Goal: Check status: Check status

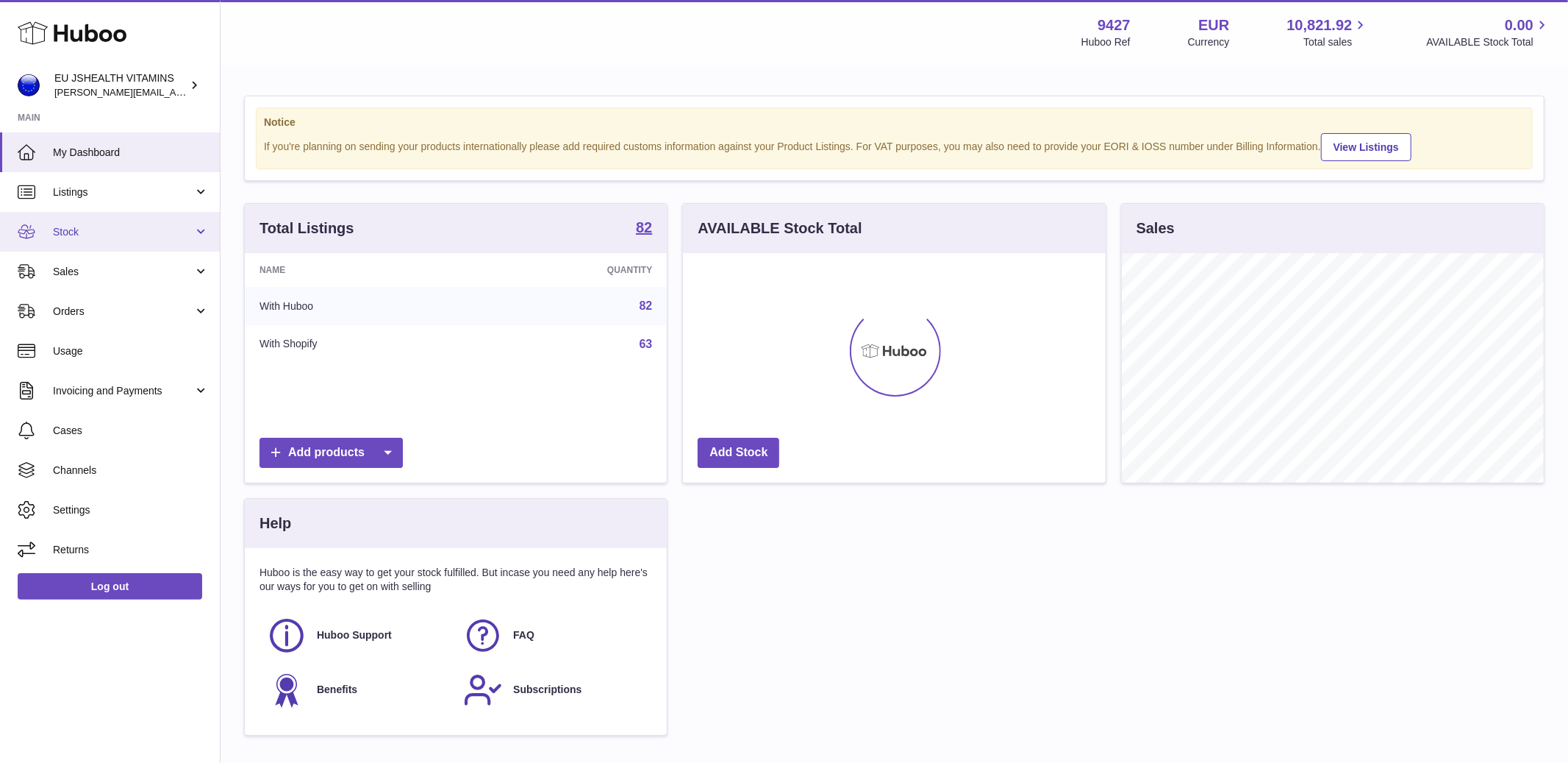
scroll to position [229, 422]
click at [119, 235] on span "Stock" at bounding box center [123, 232] width 140 height 14
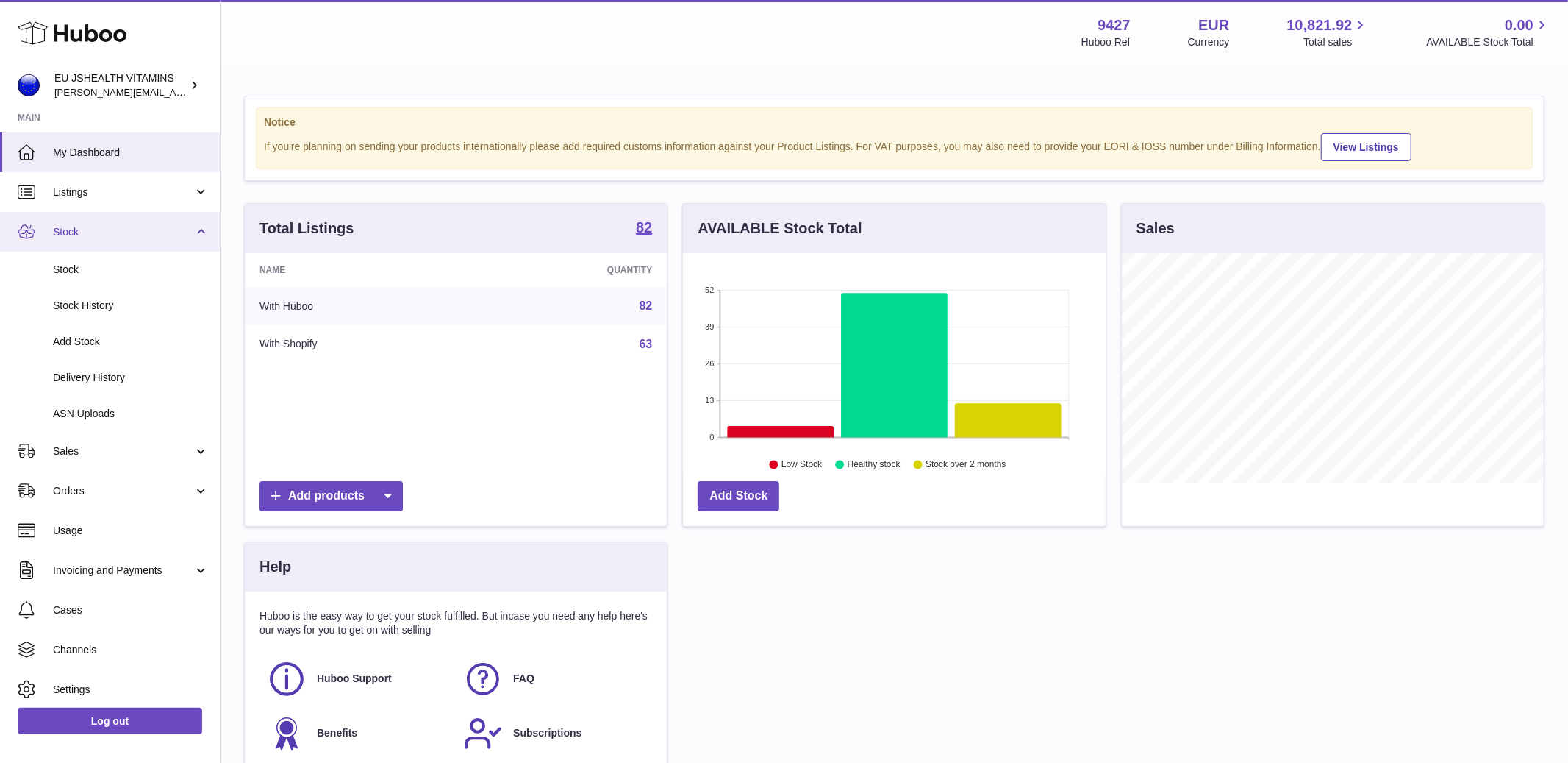
click at [102, 241] on link "Stock" at bounding box center [110, 232] width 220 height 40
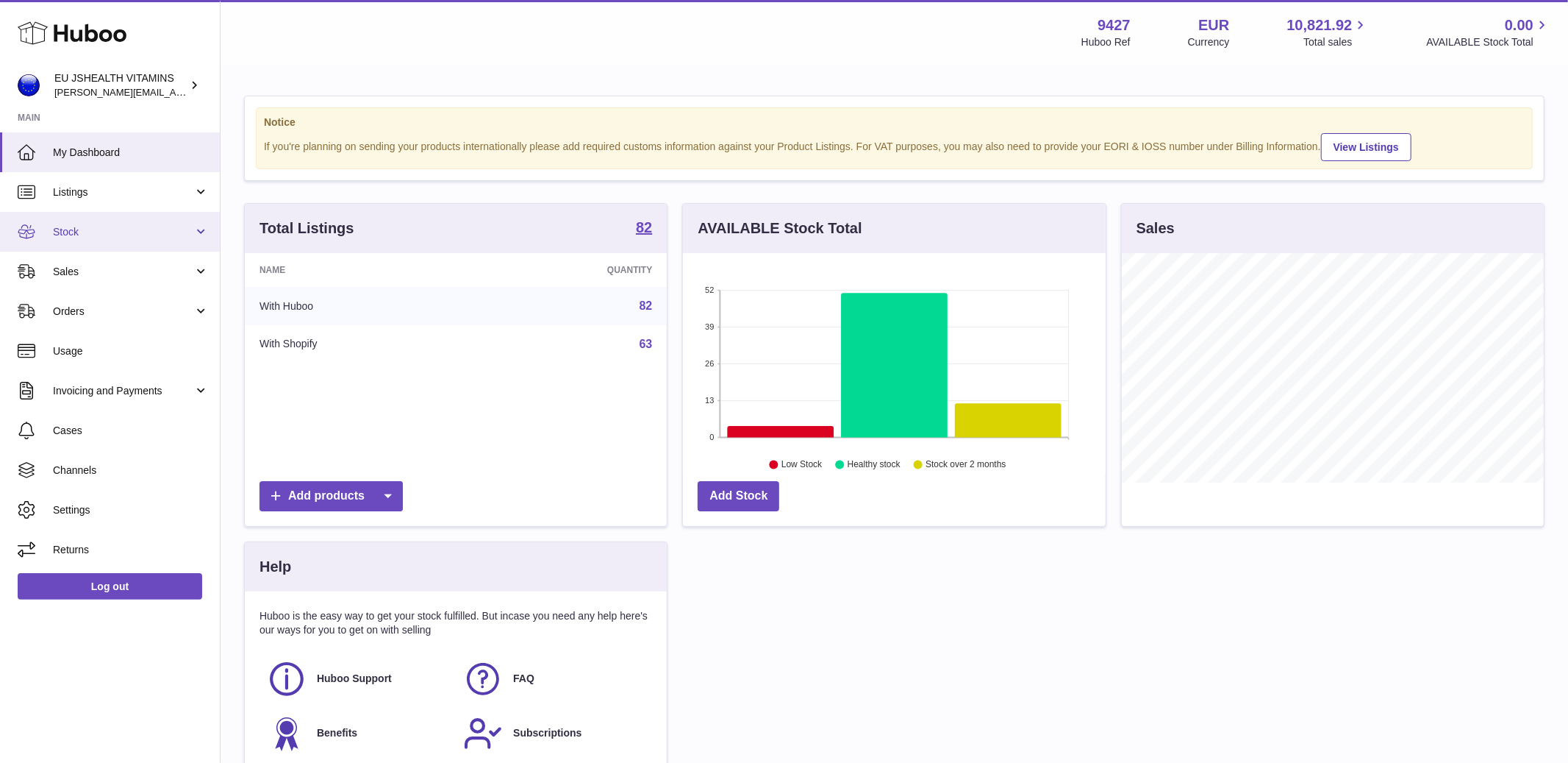
click at [102, 241] on link "Stock" at bounding box center [110, 232] width 220 height 40
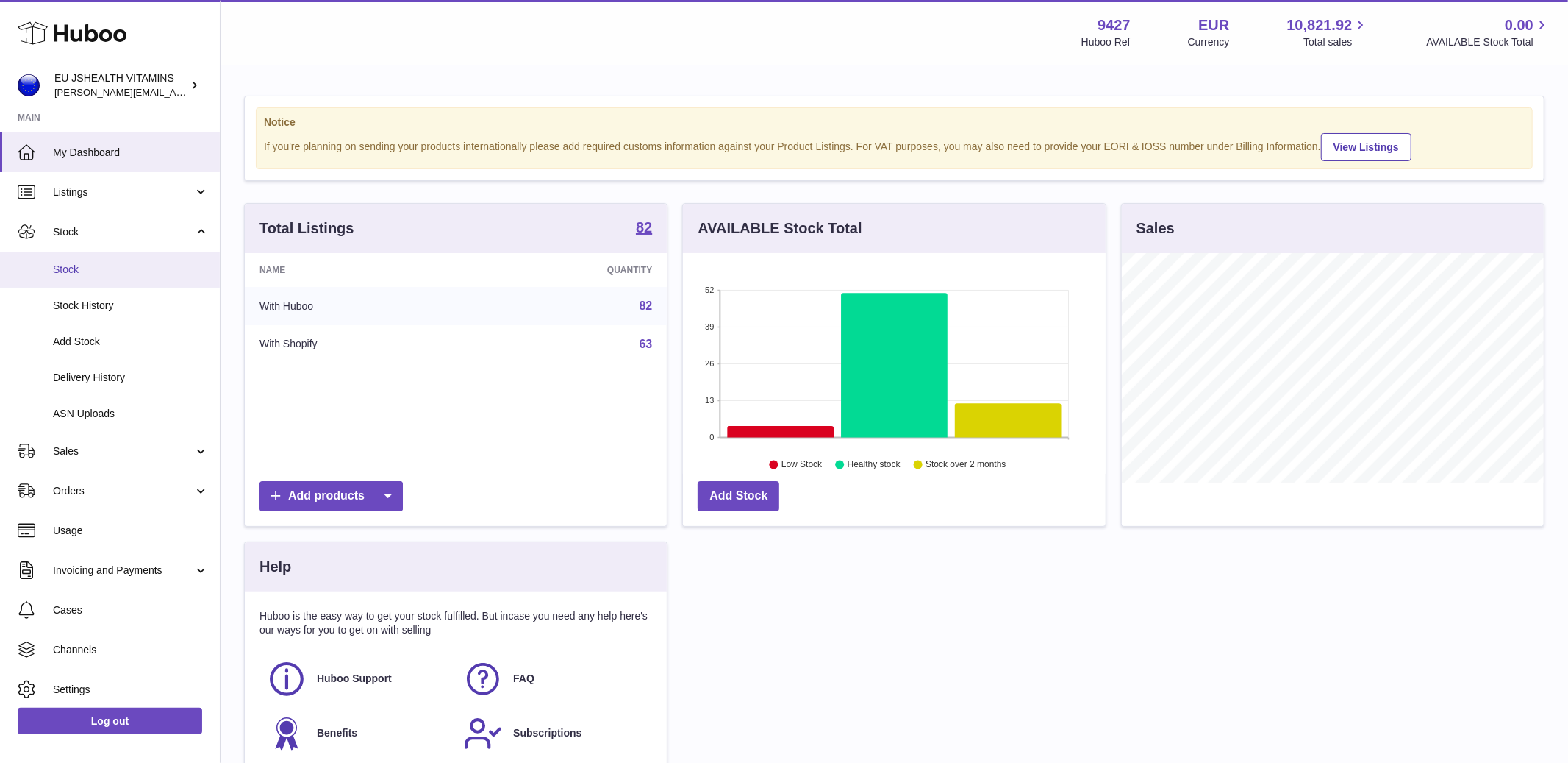
click at [102, 270] on span "Stock" at bounding box center [131, 270] width 156 height 14
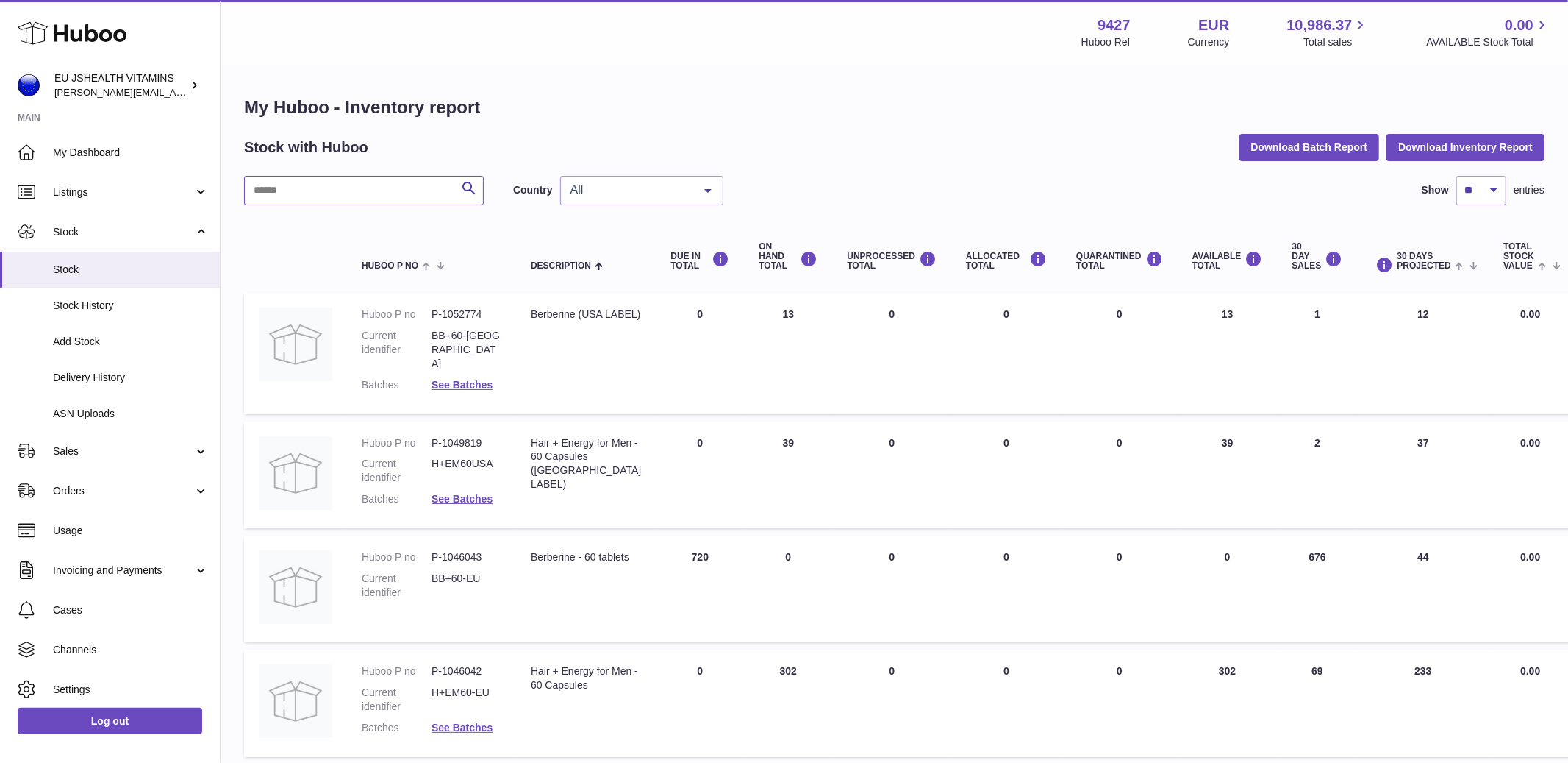
click at [336, 195] on input "text" at bounding box center [364, 190] width 240 height 29
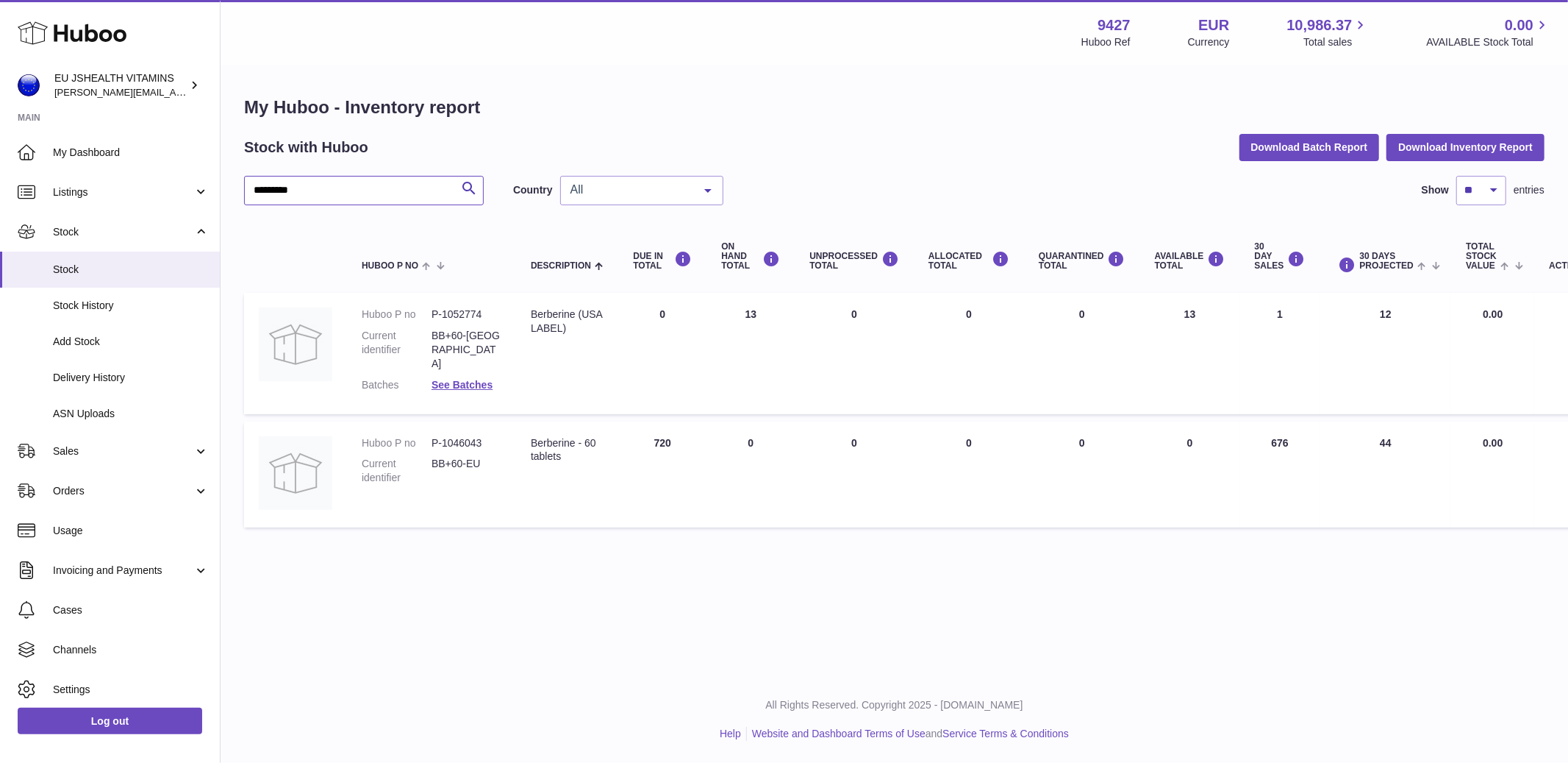
type input "*********"
drag, startPoint x: 1293, startPoint y: 430, endPoint x: 1260, endPoint y: 425, distance: 33.4
click at [1262, 425] on td "30 DAY SALES 676" at bounding box center [1280, 475] width 80 height 106
copy td "676"
click at [1362, 446] on td "30 DAYS PROJECTED 44" at bounding box center [1386, 475] width 132 height 106
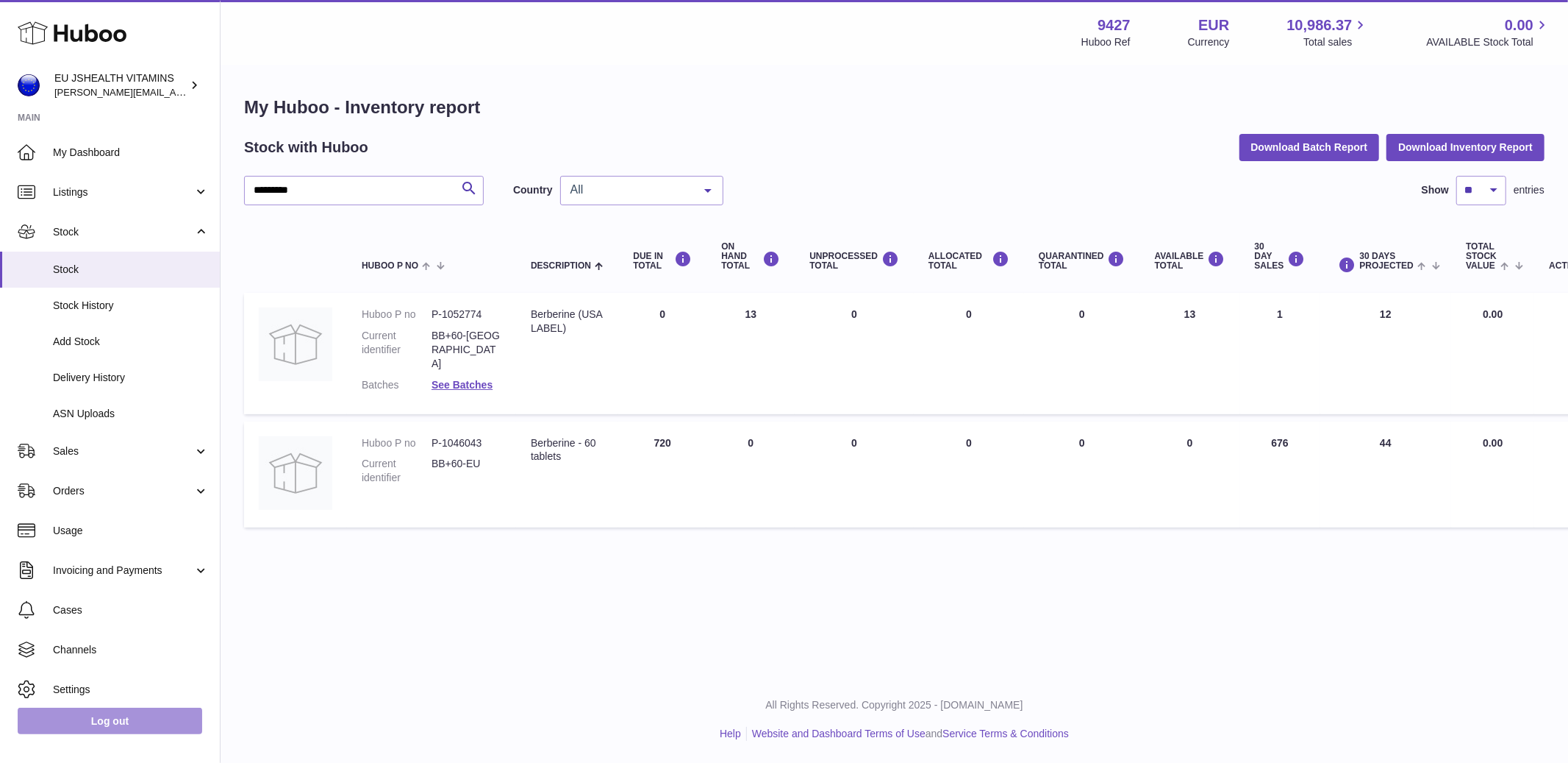
click at [121, 724] on link "Log out" at bounding box center [110, 720] width 185 height 26
